Goal: Find specific fact: Find specific fact

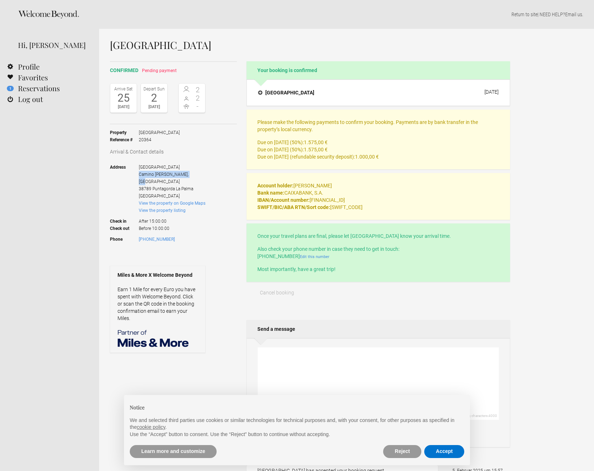
drag, startPoint x: 139, startPoint y: 175, endPoint x: 190, endPoint y: 173, distance: 50.9
click at [190, 173] on span "[GEOGRAPHIC_DATA][PERSON_NAME], [GEOGRAPHIC_DATA] 38789 [GEOGRAPHIC_DATA] [GEOG…" at bounding box center [172, 182] width 67 height 36
copy span "Camino [PERSON_NAME], [GEOGRAPHIC_DATA]"
drag, startPoint x: 168, startPoint y: 166, endPoint x: 135, endPoint y: 167, distance: 33.9
click at [135, 167] on li "Address [GEOGRAPHIC_DATA][PERSON_NAME], [GEOGRAPHIC_DATA] 38789 [GEOGRAPHIC_DAT…" at bounding box center [158, 182] width 96 height 36
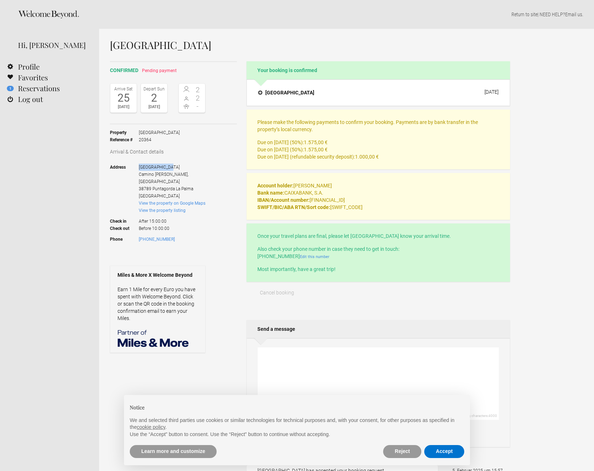
copy li "[GEOGRAPHIC_DATA]"
drag, startPoint x: 312, startPoint y: 199, endPoint x: 382, endPoint y: 198, distance: 70.7
click at [382, 198] on p "Account holder: [PERSON_NAME] Bank name: CAIXABANK, S.A. IBAN/Account number: […" at bounding box center [378, 196] width 242 height 29
copy p "[FINANCIAL_ID]"
click at [334, 211] on p "Account holder: [PERSON_NAME] Bank name: CAIXABANK, S.A. IBAN/Account number: […" at bounding box center [378, 196] width 242 height 29
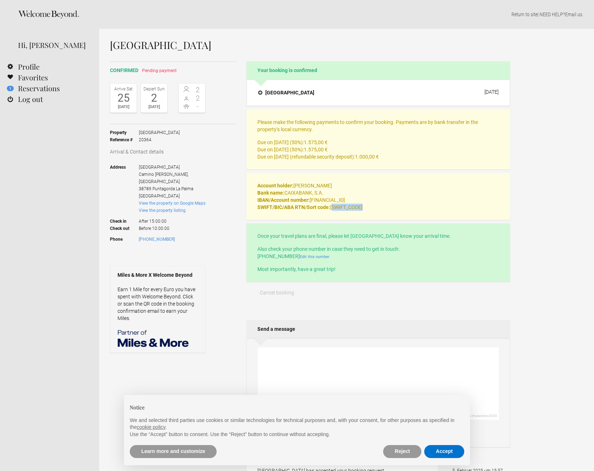
drag, startPoint x: 332, startPoint y: 206, endPoint x: 366, endPoint y: 206, distance: 33.5
click at [366, 206] on p "Account holder: [PERSON_NAME] Bank name: CAIXABANK, S.A. IBAN/Account number: […" at bounding box center [378, 196] width 242 height 29
copy p "[SWIFT_CODE]"
